Goal: Task Accomplishment & Management: Complete application form

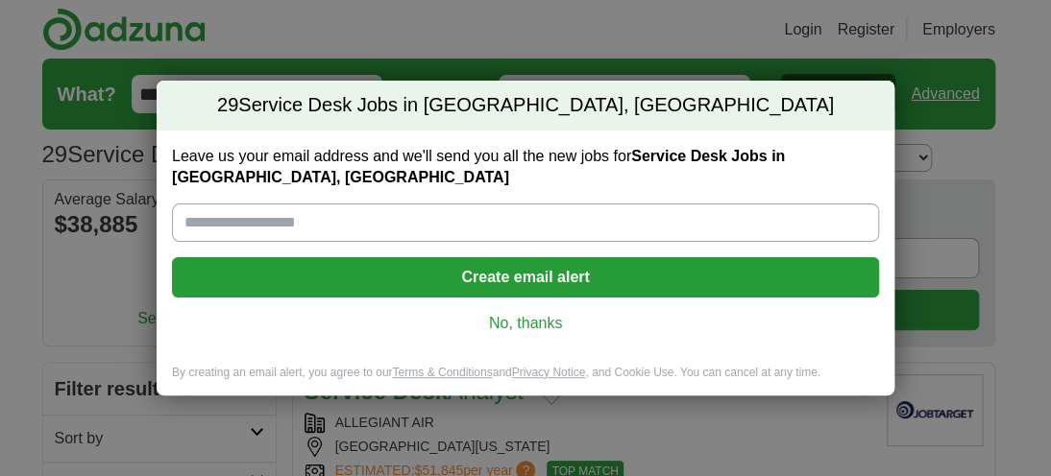
click at [353, 224] on input "Leave us your email address and we'll send you all the new jobs for Service Des…" at bounding box center [525, 223] width 707 height 38
type input "**********"
click at [511, 278] on button "Create email alert" at bounding box center [525, 277] width 707 height 40
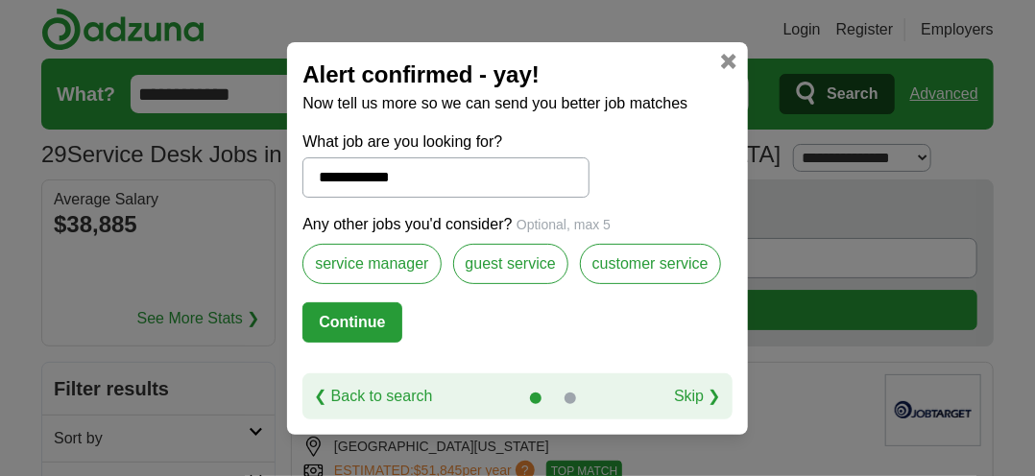
click at [540, 260] on label "guest service" at bounding box center [510, 264] width 115 height 40
click at [640, 264] on label "customer service" at bounding box center [650, 264] width 141 height 40
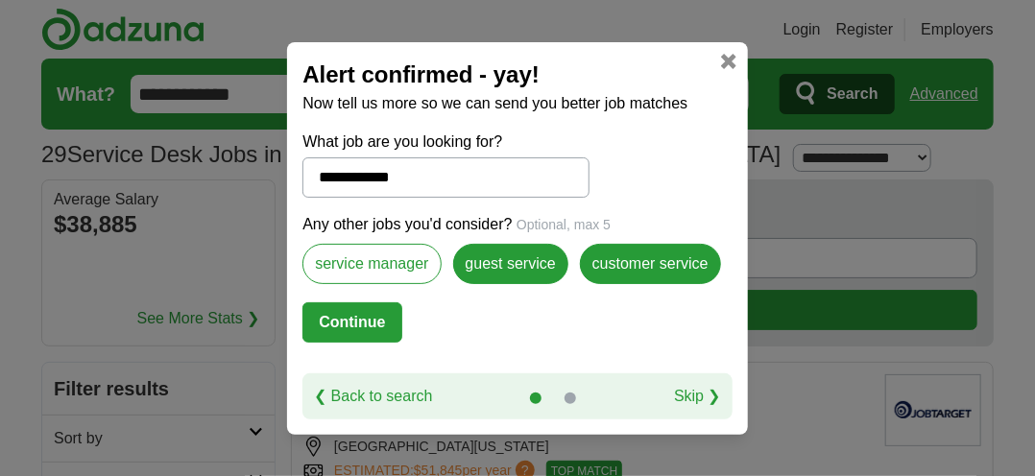
click at [354, 321] on button "Continue" at bounding box center [352, 323] width 99 height 40
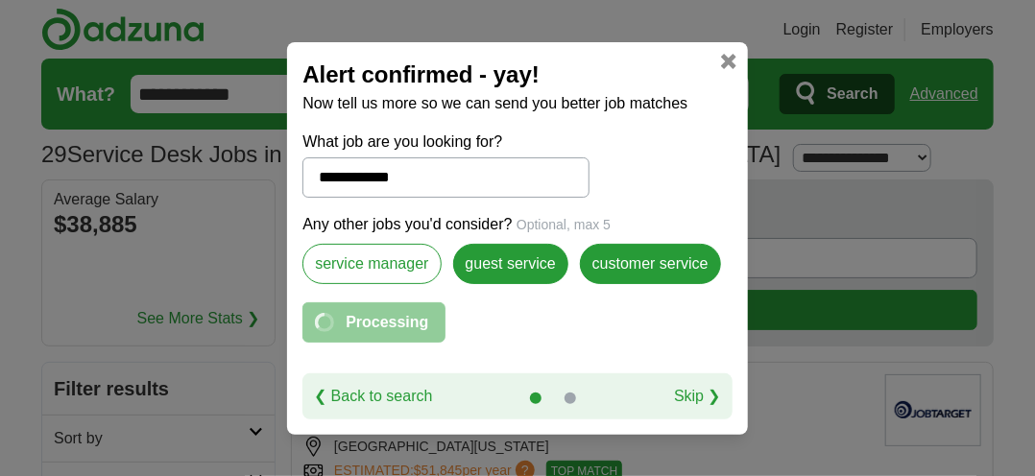
select select "*"
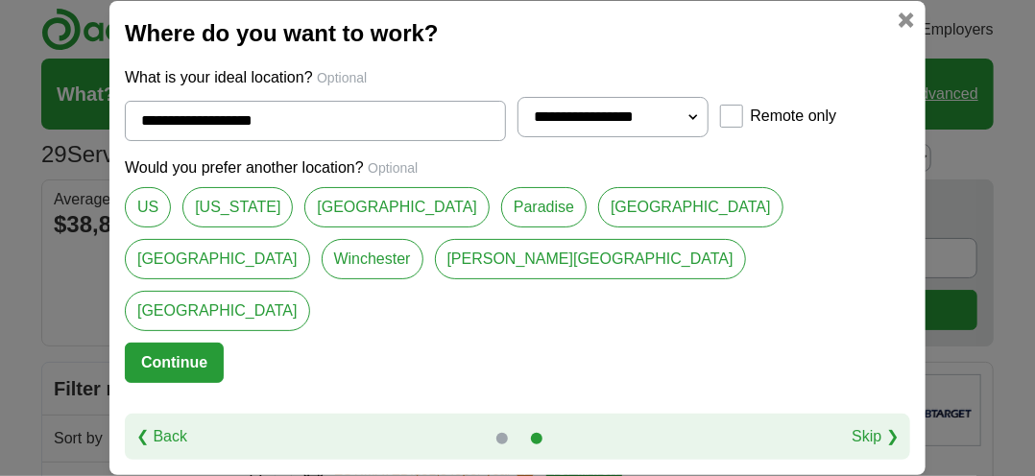
click at [183, 343] on button "Continue" at bounding box center [174, 363] width 99 height 40
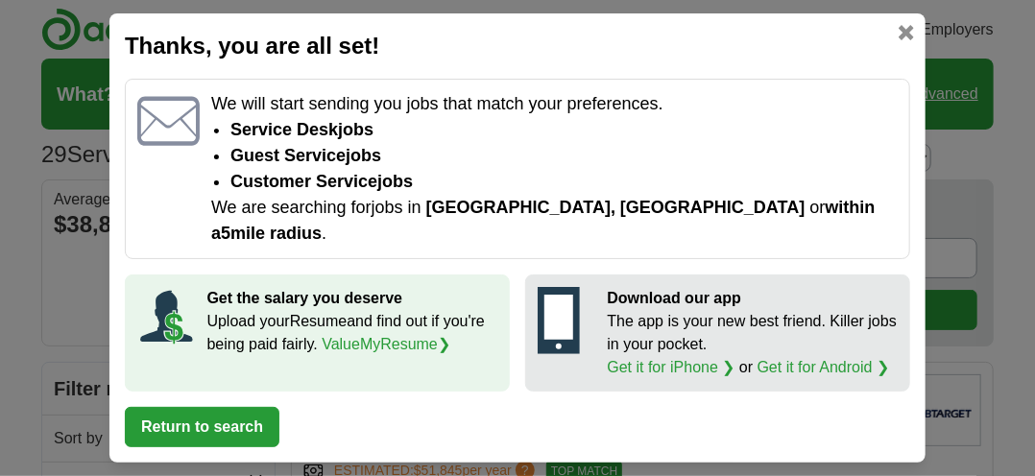
click at [219, 407] on button "Return to search" at bounding box center [202, 427] width 155 height 40
